Goal: Information Seeking & Learning: Learn about a topic

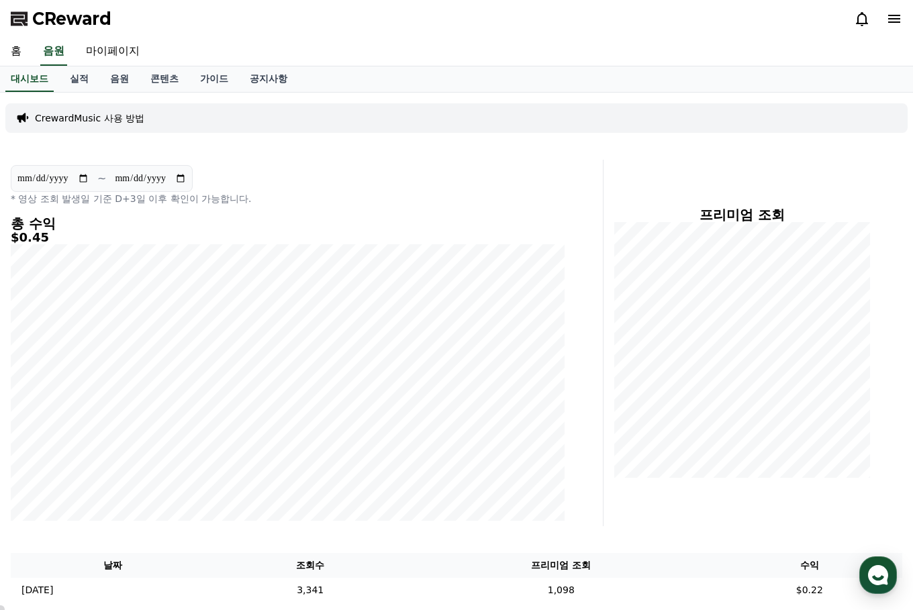
click at [123, 75] on link "음원" at bounding box center [119, 79] width 40 height 26
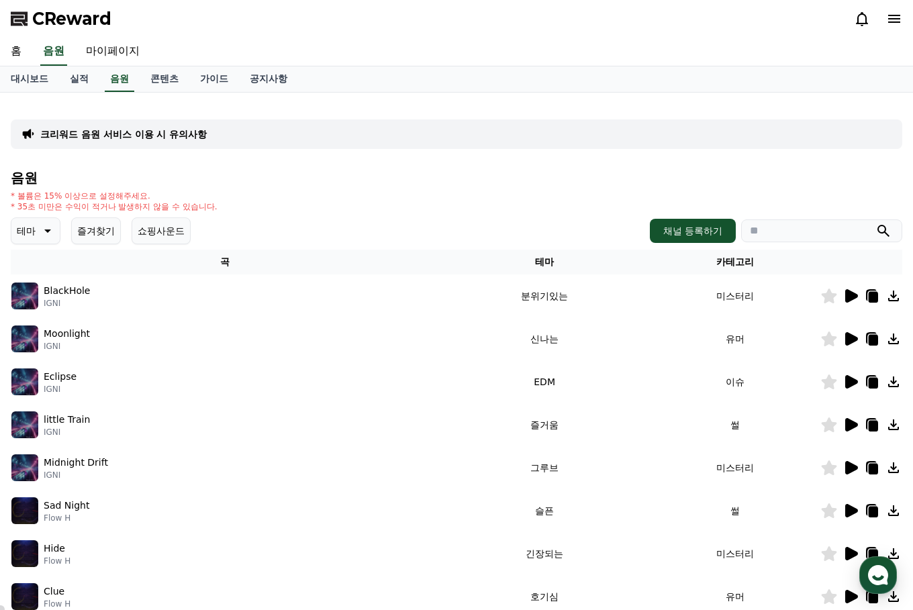
click at [856, 295] on icon at bounding box center [851, 295] width 13 height 13
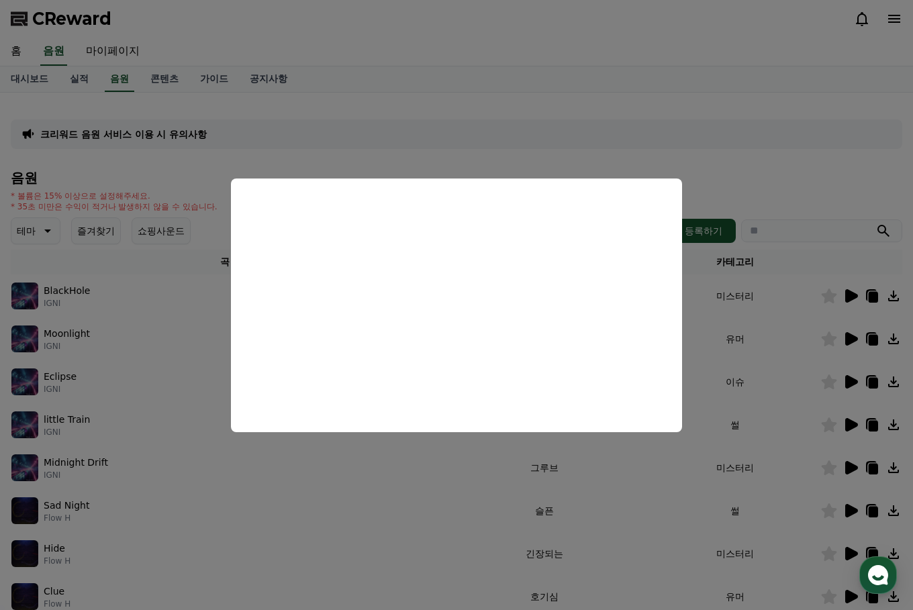
click at [796, 183] on button "close modal" at bounding box center [456, 305] width 913 height 610
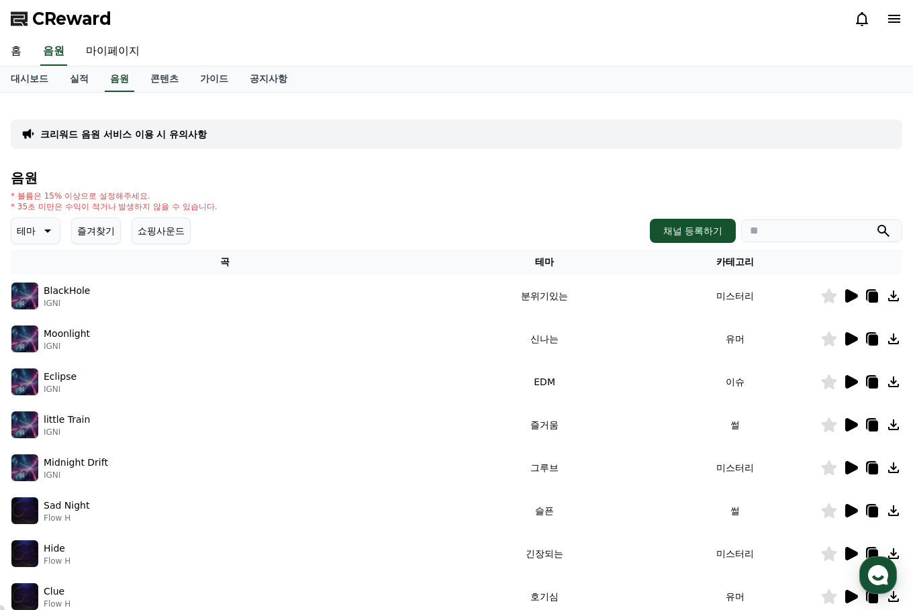
click at [832, 297] on icon at bounding box center [829, 296] width 15 height 15
click at [849, 340] on icon at bounding box center [851, 338] width 13 height 13
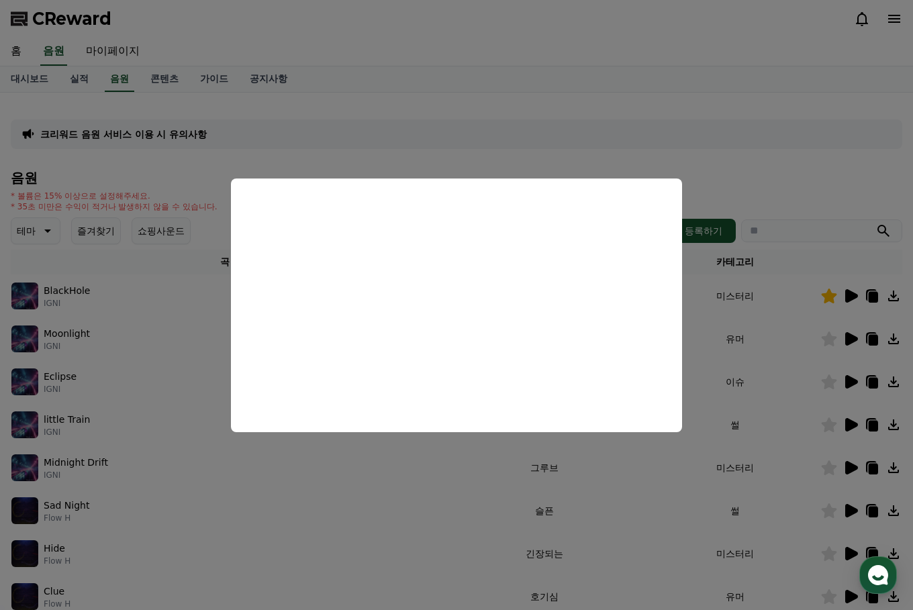
click at [826, 343] on button "close modal" at bounding box center [456, 305] width 913 height 610
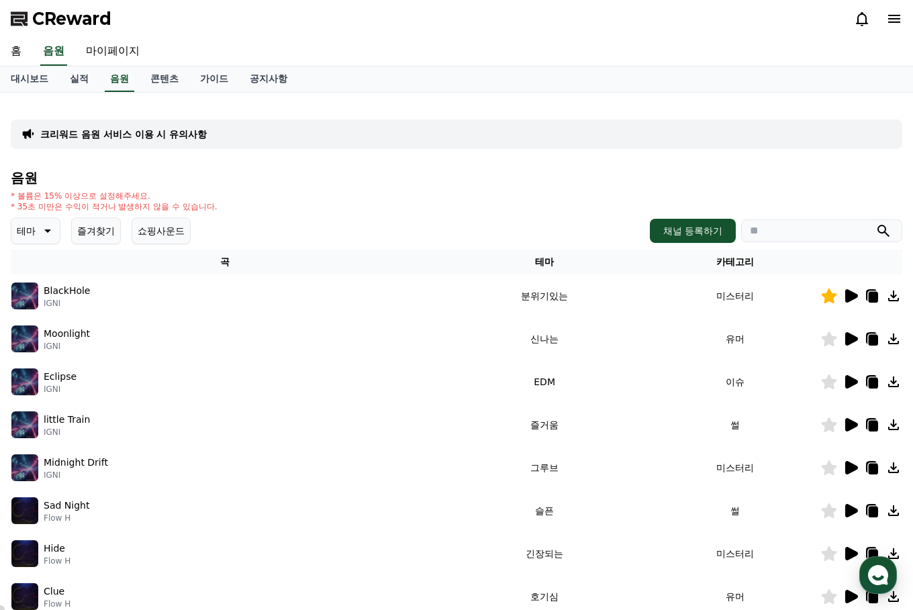
click at [830, 342] on icon at bounding box center [829, 339] width 15 height 15
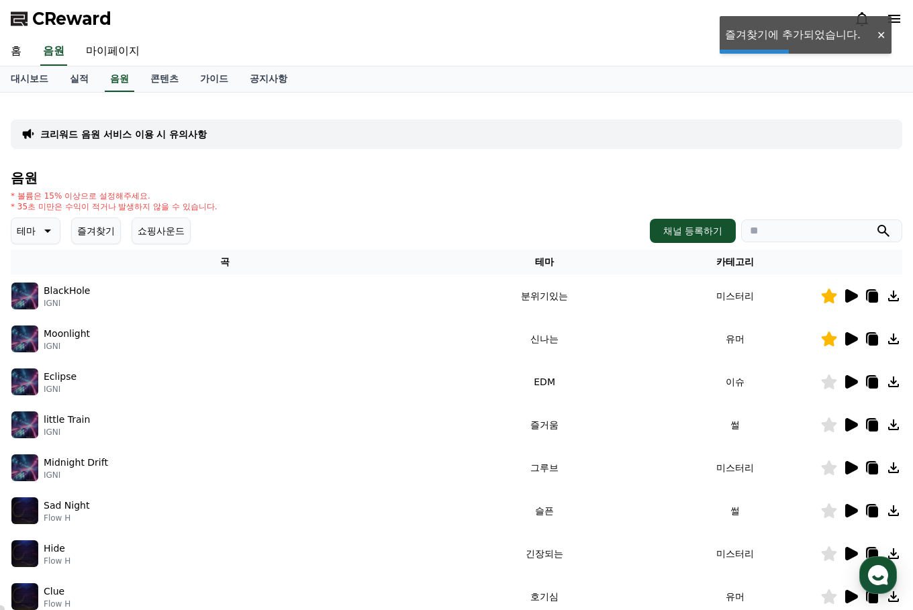
click at [851, 387] on icon at bounding box center [851, 381] width 13 height 13
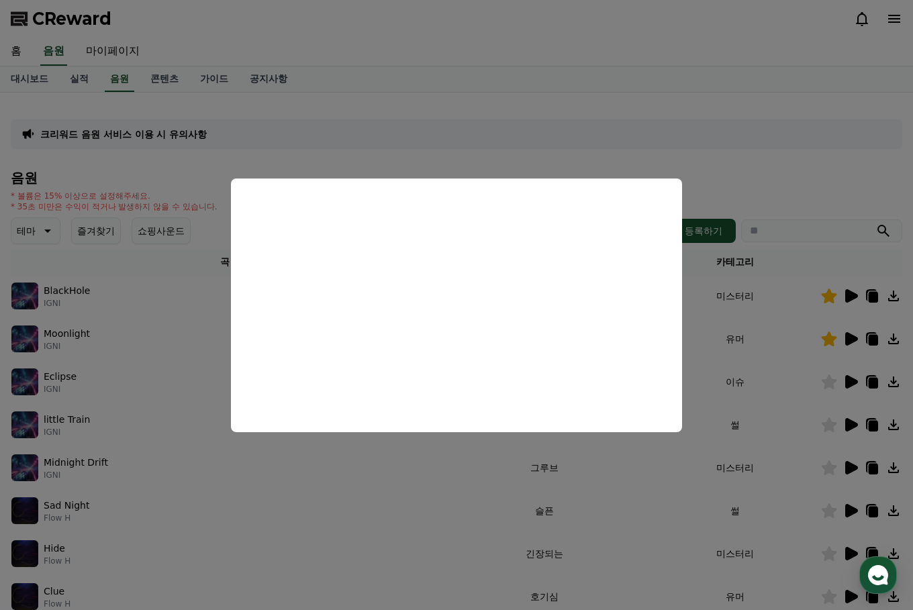
drag, startPoint x: 837, startPoint y: 383, endPoint x: 830, endPoint y: 383, distance: 7.4
click at [836, 383] on button "close modal" at bounding box center [456, 305] width 913 height 610
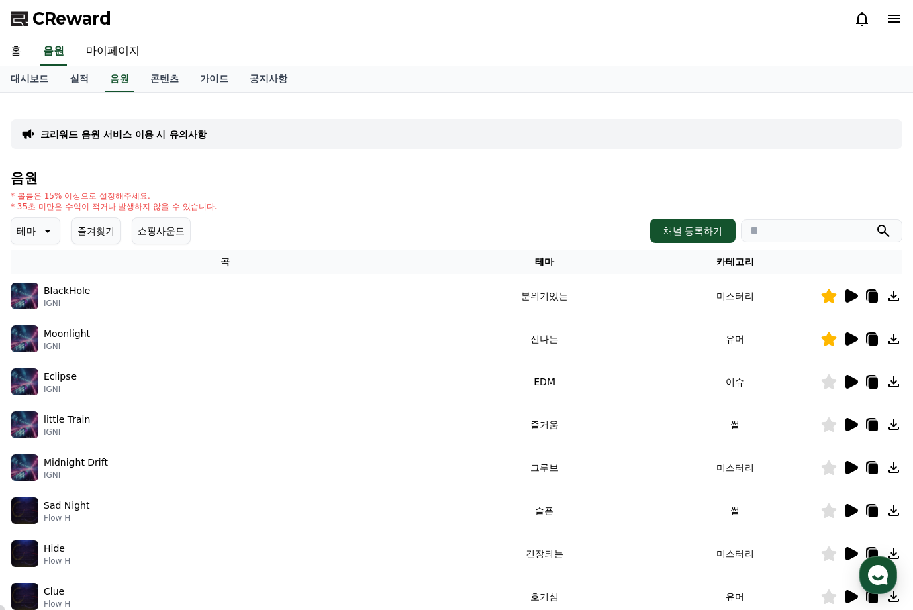
click at [829, 383] on icon at bounding box center [829, 382] width 15 height 15
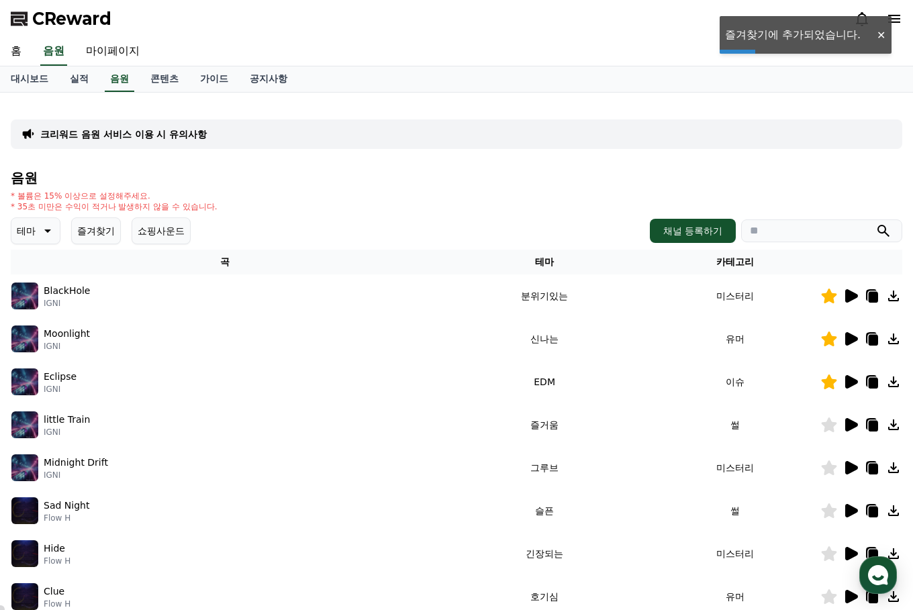
click at [853, 424] on icon at bounding box center [851, 424] width 13 height 13
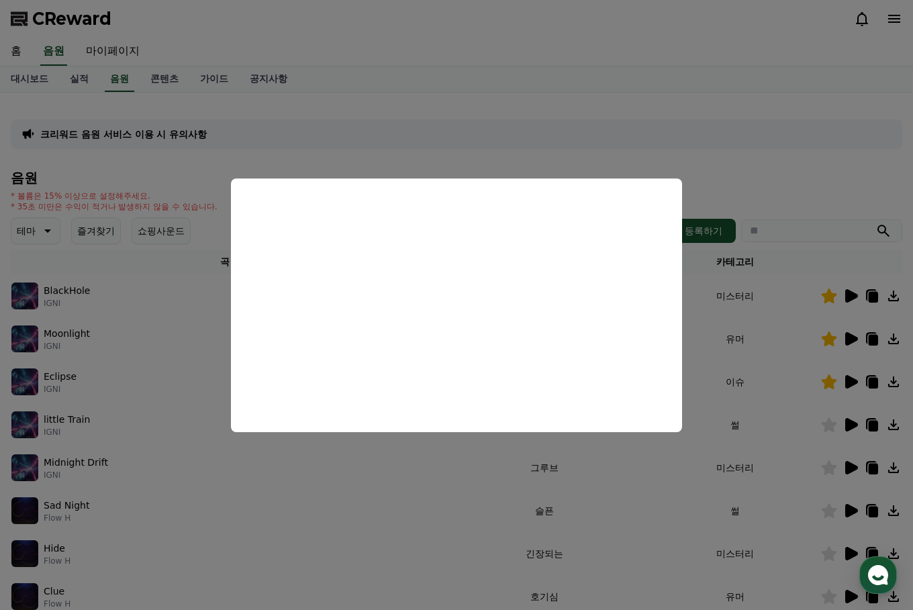
click at [849, 428] on button "close modal" at bounding box center [456, 305] width 913 height 610
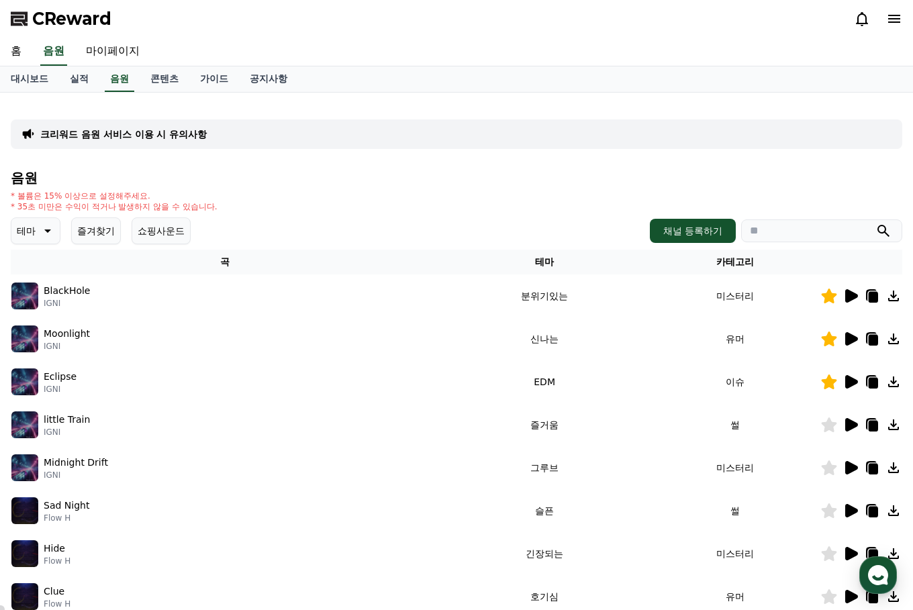
click at [849, 428] on icon at bounding box center [851, 424] width 13 height 13
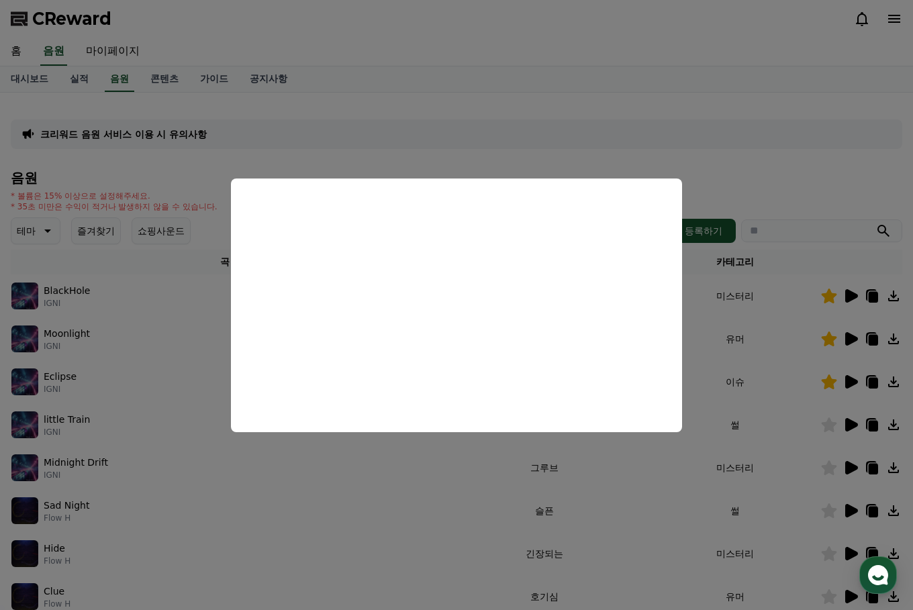
click at [820, 466] on button "close modal" at bounding box center [456, 305] width 913 height 610
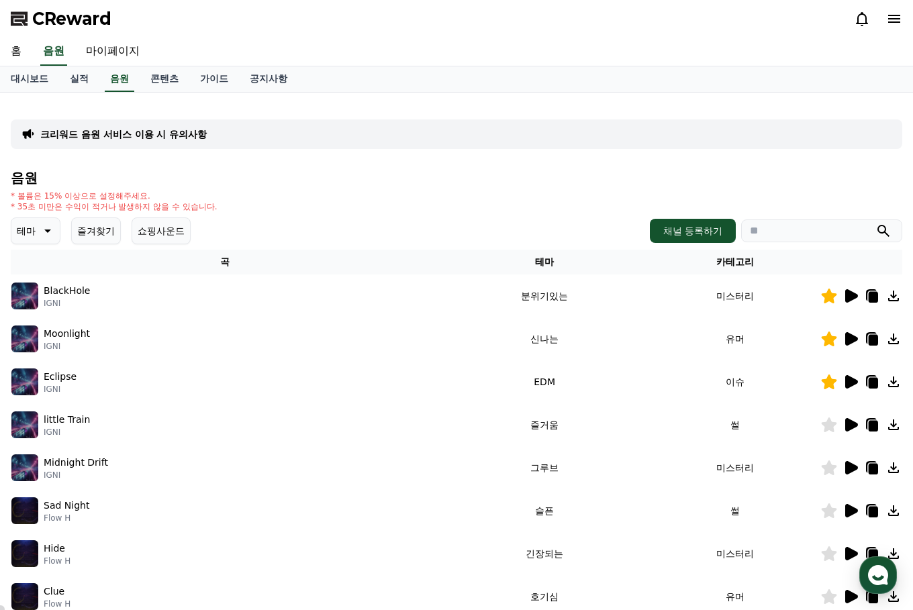
click at [853, 469] on icon at bounding box center [851, 467] width 13 height 13
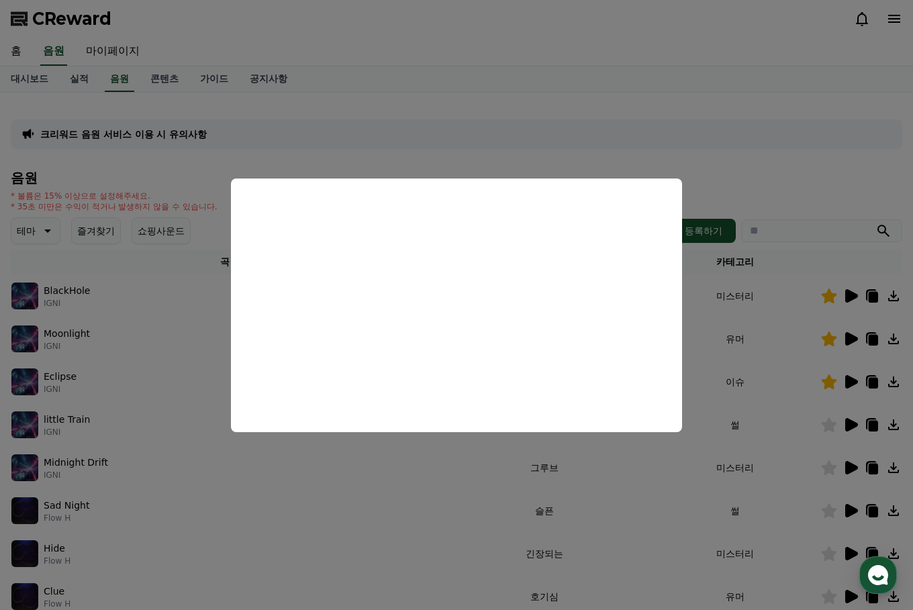
click at [730, 447] on button "close modal" at bounding box center [456, 305] width 913 height 610
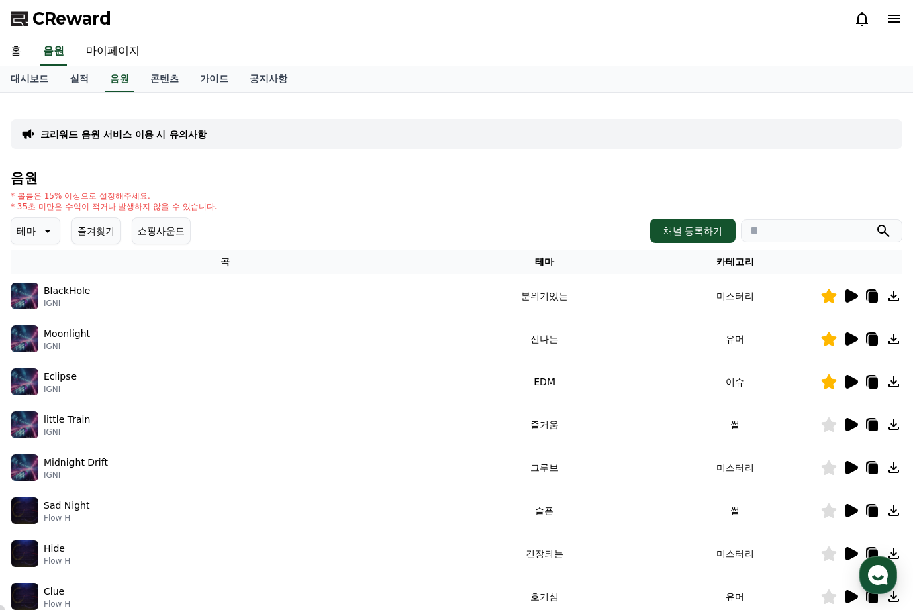
scroll to position [67, 0]
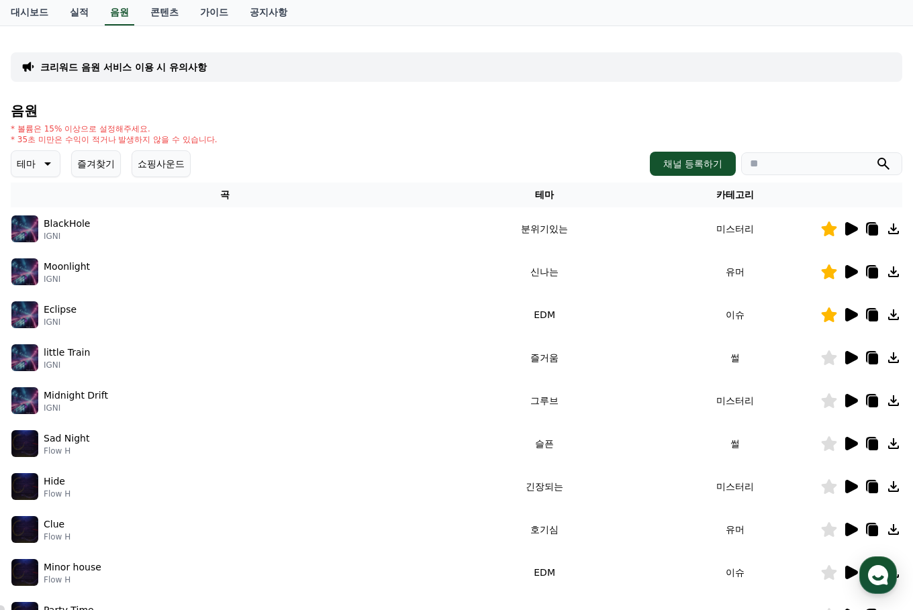
click at [849, 400] on icon at bounding box center [851, 400] width 13 height 13
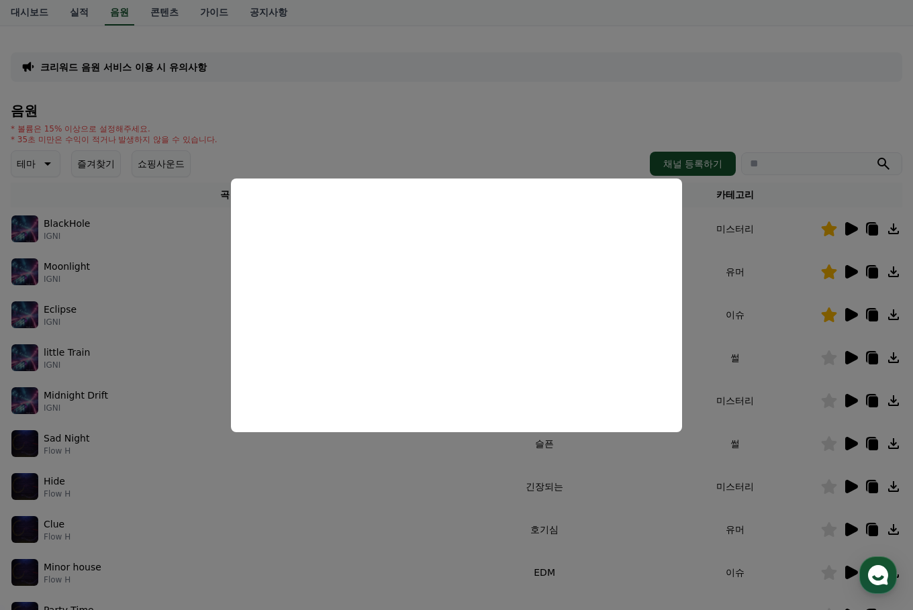
click at [735, 429] on button "close modal" at bounding box center [456, 305] width 913 height 610
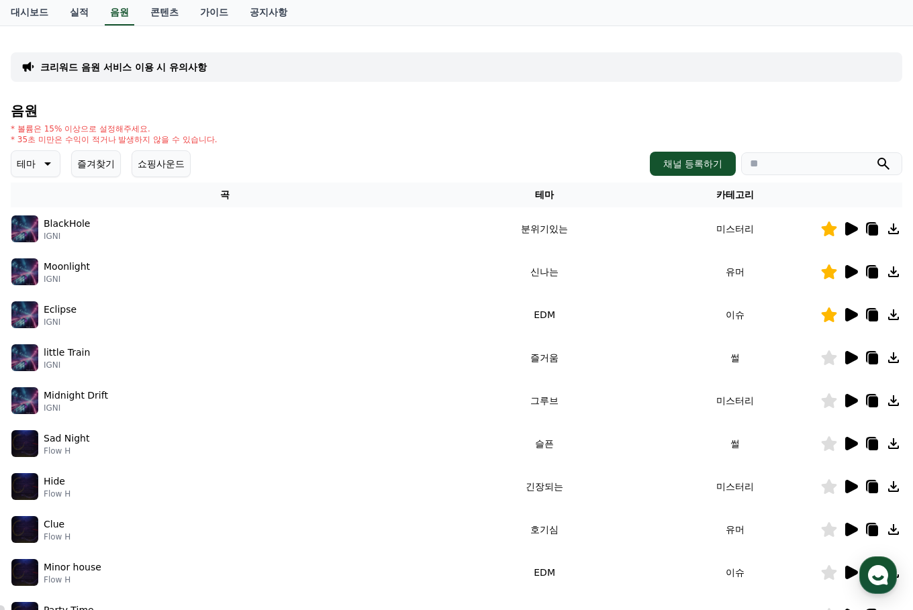
click at [838, 489] on div at bounding box center [861, 487] width 81 height 16
click at [847, 489] on icon at bounding box center [851, 486] width 13 height 13
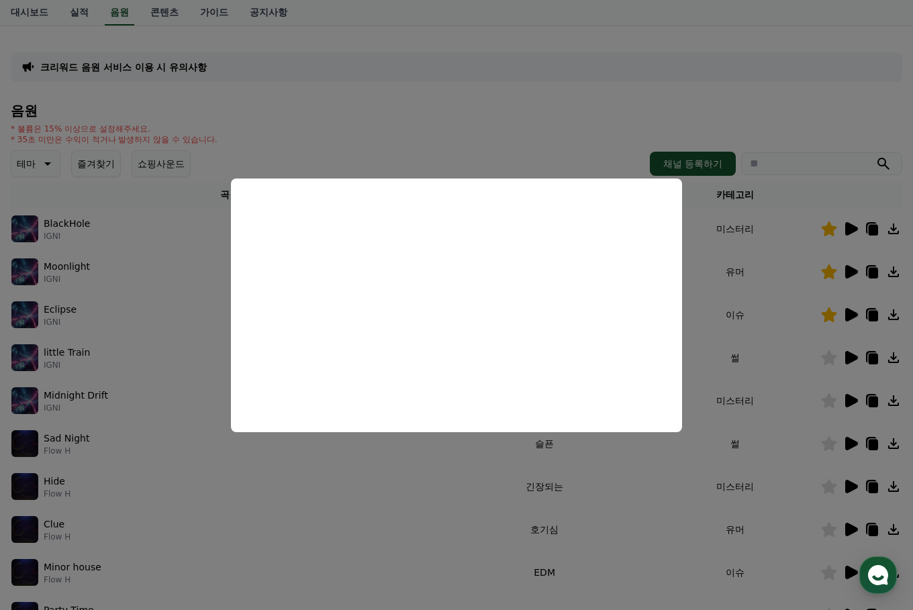
click at [514, 478] on button "close modal" at bounding box center [456, 305] width 913 height 610
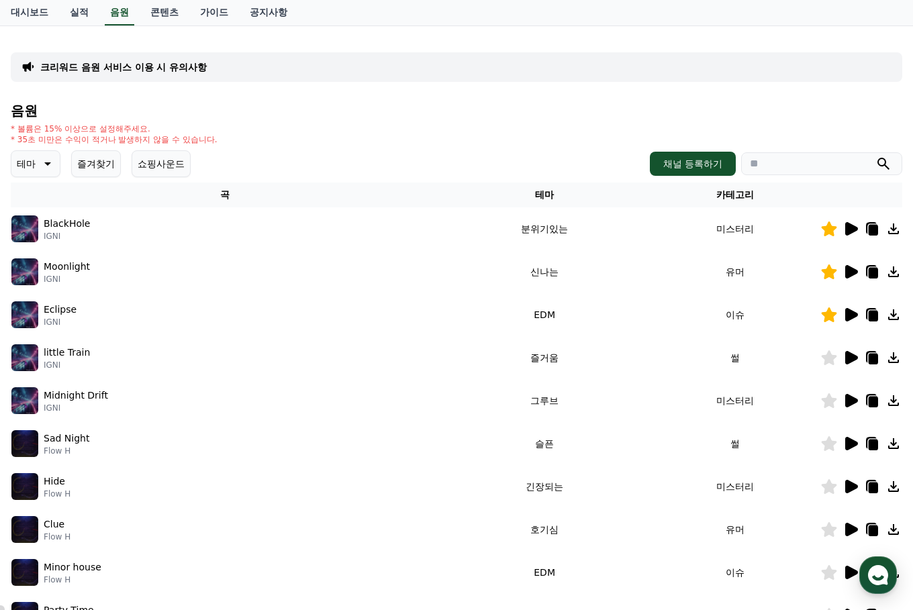
click at [853, 272] on icon at bounding box center [851, 271] width 13 height 13
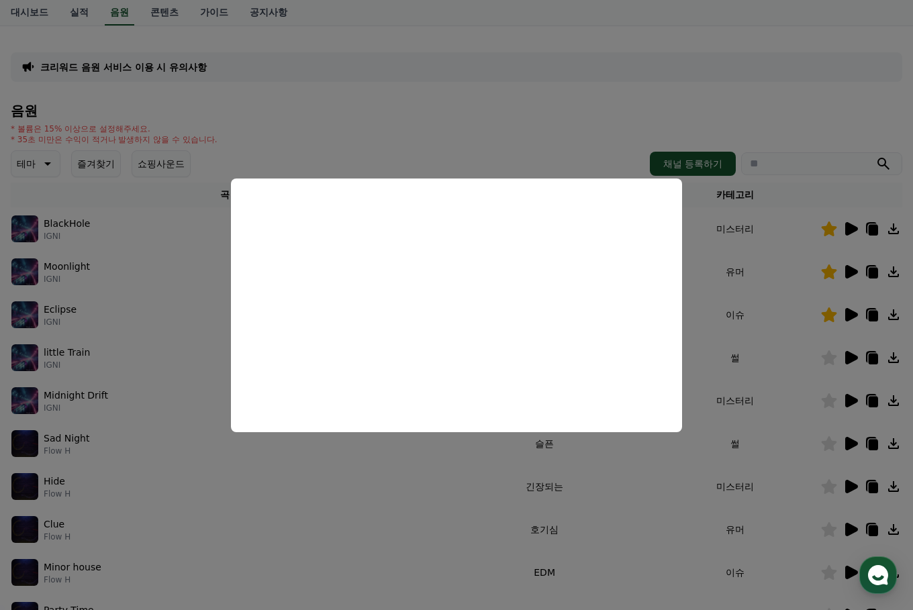
click at [831, 310] on button "close modal" at bounding box center [456, 305] width 913 height 610
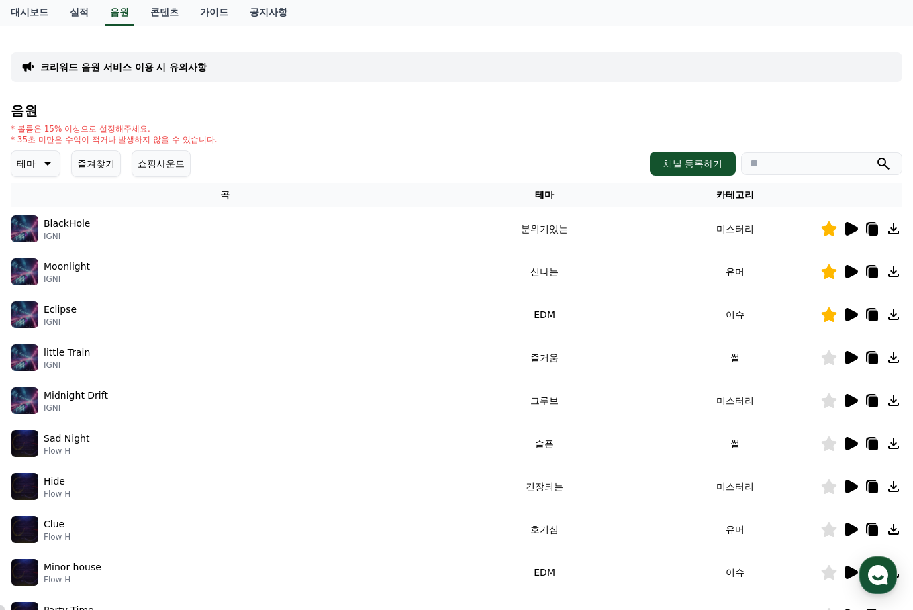
click at [852, 312] on icon at bounding box center [851, 314] width 13 height 13
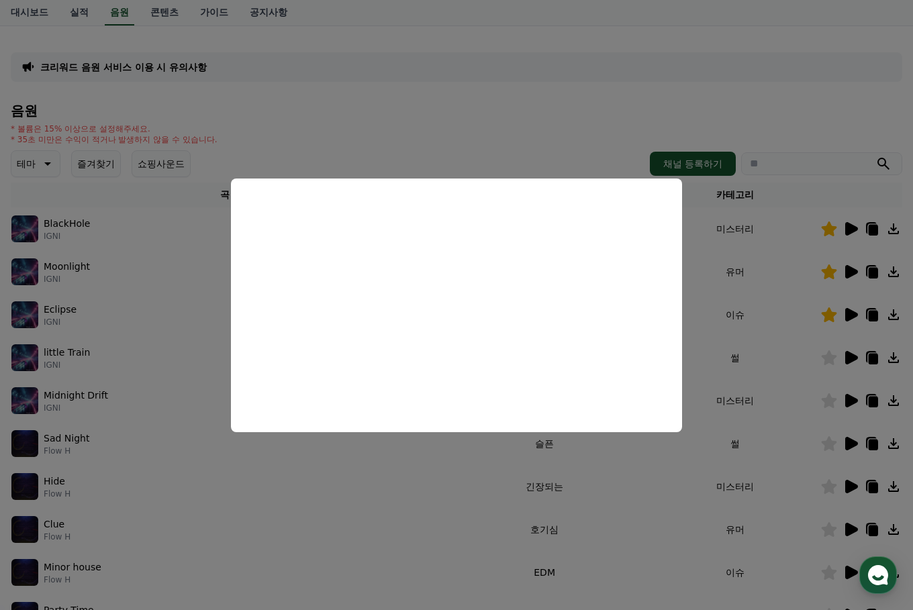
click at [656, 468] on button "close modal" at bounding box center [456, 305] width 913 height 610
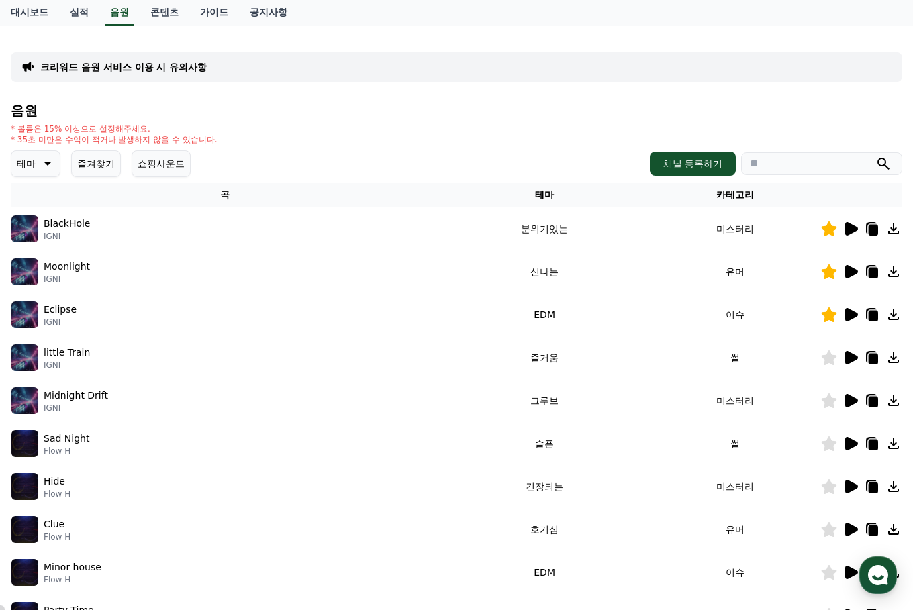
click at [862, 226] on div at bounding box center [861, 229] width 81 height 16
click at [854, 229] on icon at bounding box center [851, 228] width 13 height 13
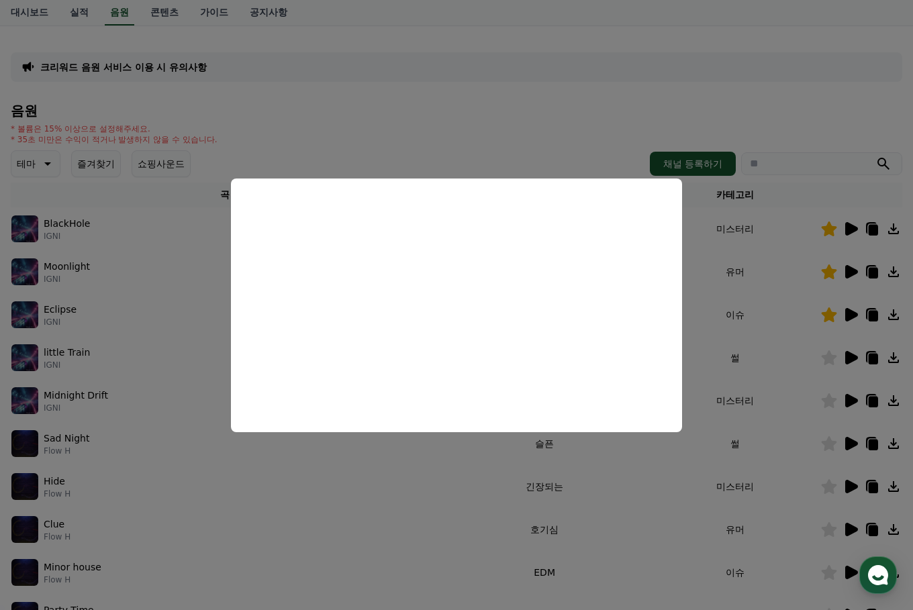
click at [448, 454] on button "close modal" at bounding box center [456, 305] width 913 height 610
